Goal: Task Accomplishment & Management: Manage account settings

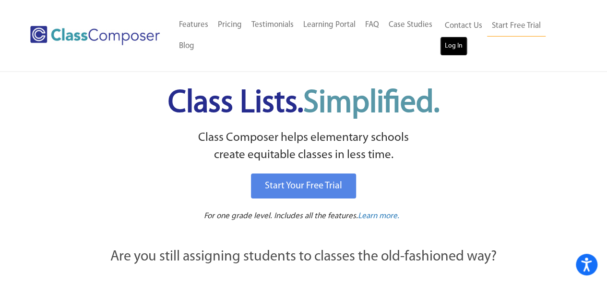
click at [457, 40] on link "Log In" at bounding box center [453, 45] width 27 height 19
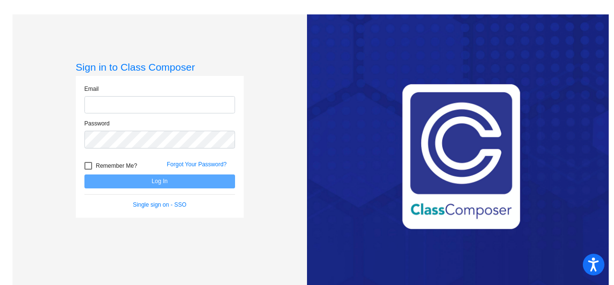
type input "tcameron@royalsd.org"
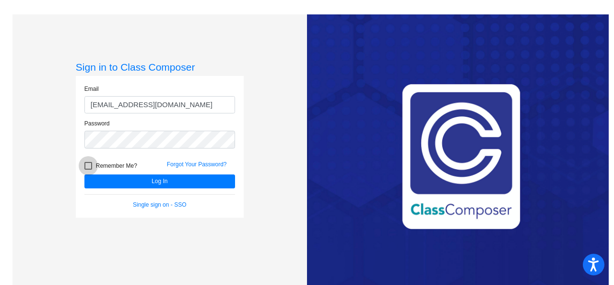
click at [88, 167] on div at bounding box center [88, 166] width 8 height 8
click at [88, 169] on input "Remember Me?" at bounding box center [88, 169] width 0 height 0
checkbox input "true"
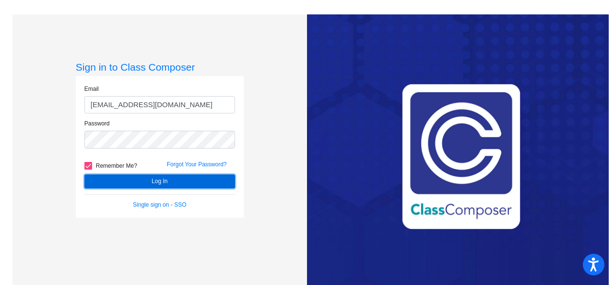
click at [128, 183] on button "Log In" at bounding box center [159, 181] width 151 height 14
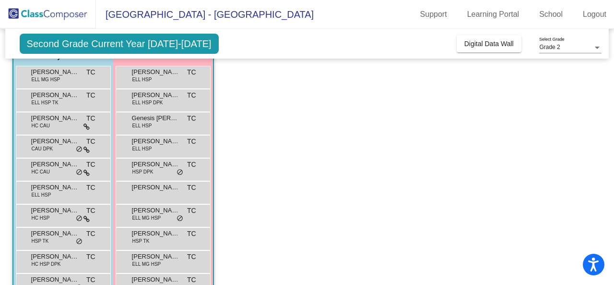
scroll to position [91, 0]
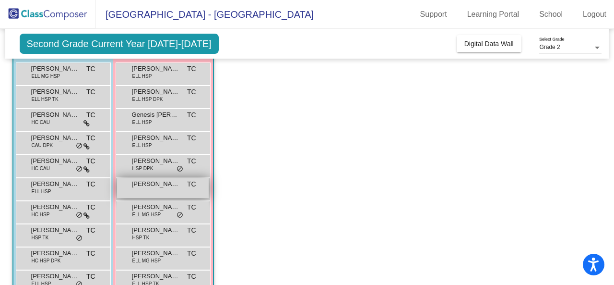
click at [153, 185] on span "Kamila Ceja Gomez" at bounding box center [156, 184] width 48 height 10
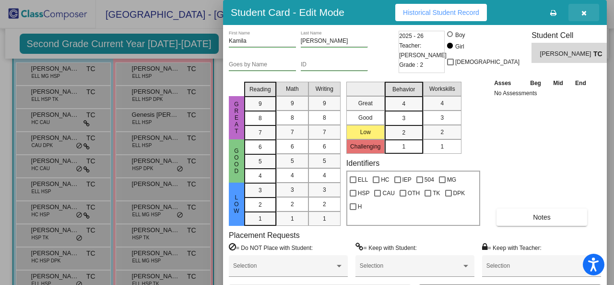
click at [582, 12] on icon "button" at bounding box center [584, 13] width 5 height 7
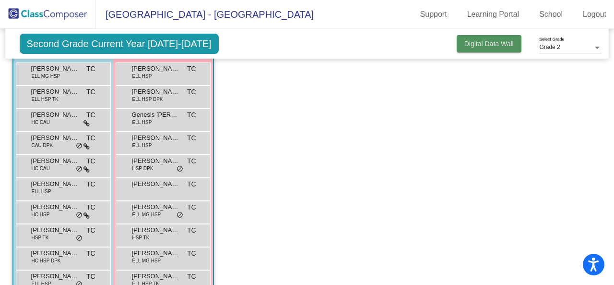
click at [481, 48] on button "Digital Data Wall" at bounding box center [489, 43] width 65 height 17
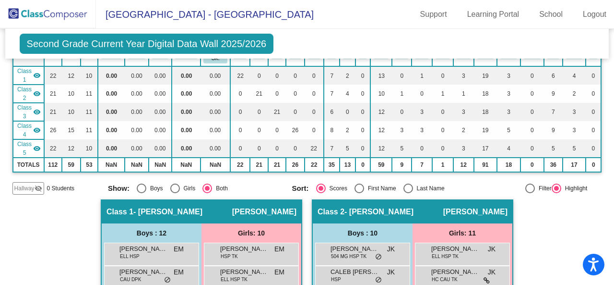
scroll to position [1027, 0]
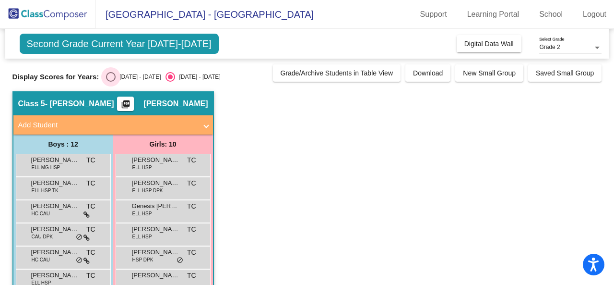
click at [111, 77] on div "Select an option" at bounding box center [111, 77] width 10 height 10
click at [111, 82] on input "2024 - 2025" at bounding box center [110, 82] width 0 height 0
radio input "true"
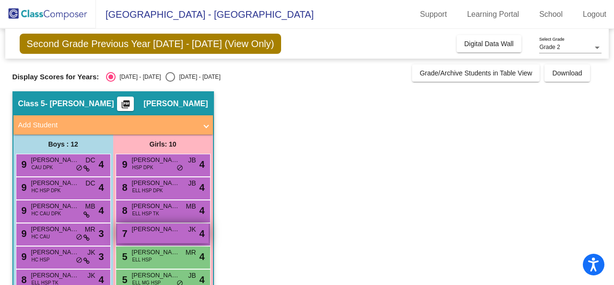
click at [165, 231] on span "Kamila Ceja Gomez" at bounding box center [156, 229] width 48 height 10
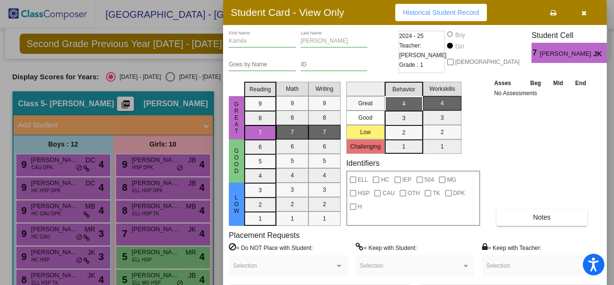
drag, startPoint x: 613, startPoint y: 93, endPoint x: 614, endPoint y: 128, distance: 35.1
click at [614, 128] on div at bounding box center [307, 142] width 614 height 285
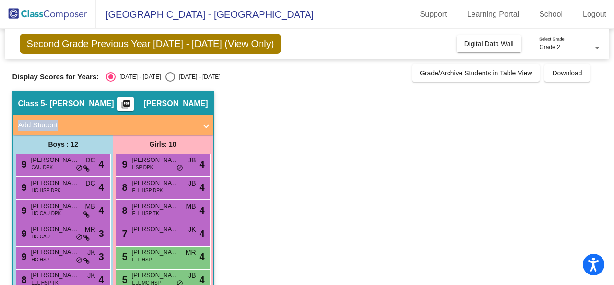
drag, startPoint x: 609, startPoint y: 92, endPoint x: 609, endPoint y: 127, distance: 35.5
click at [609, 127] on mat-sidenav-content "Grade 2 Select Grade Second Grade Previous Year 2024 - 2025 (View Only) Add, Mo…" at bounding box center [307, 157] width 614 height 256
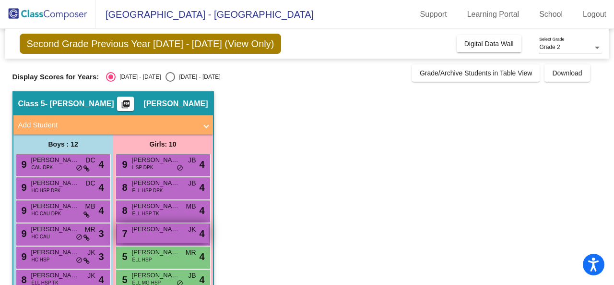
click at [169, 226] on span "Kamila Ceja Gomez" at bounding box center [156, 229] width 48 height 10
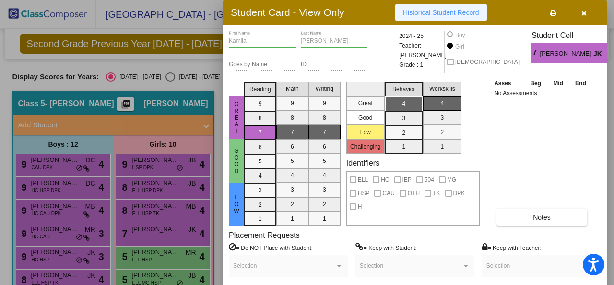
click at [459, 14] on span "Historical Student Record" at bounding box center [441, 13] width 76 height 8
